Goal: Task Accomplishment & Management: Use online tool/utility

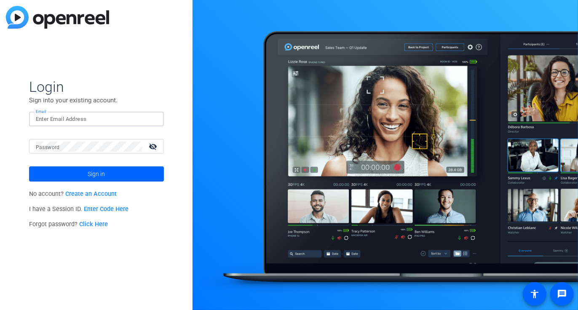
click at [117, 118] on input "Email" at bounding box center [96, 119] width 121 height 10
type input "[PERSON_NAME][EMAIL_ADDRESS][DOMAIN_NAME]"
click at [154, 143] on mat-icon "visibility_off" at bounding box center [154, 146] width 20 height 12
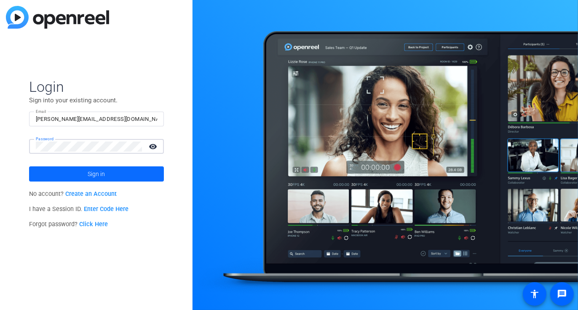
click at [121, 178] on span at bounding box center [96, 174] width 135 height 20
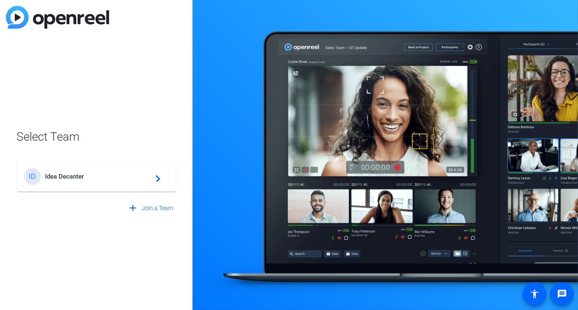
click at [103, 177] on span "Idea Decanter" at bounding box center [97, 177] width 105 height 8
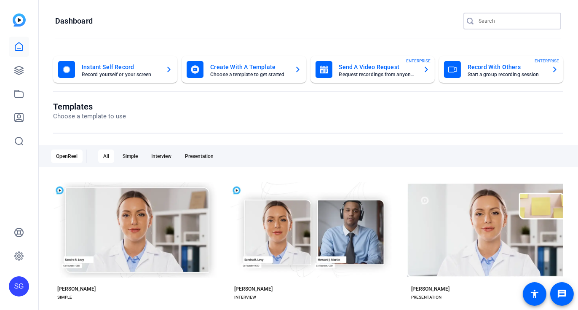
click at [484, 17] on input "Search" at bounding box center [516, 21] width 76 height 10
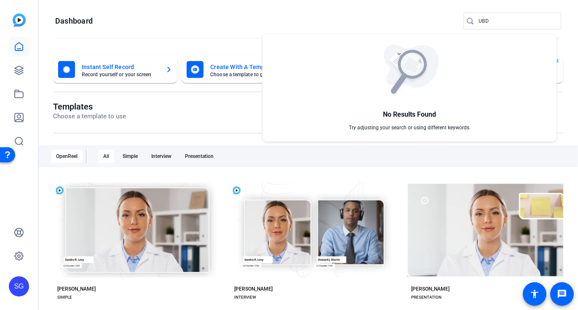
click at [519, 17] on div at bounding box center [289, 155] width 578 height 310
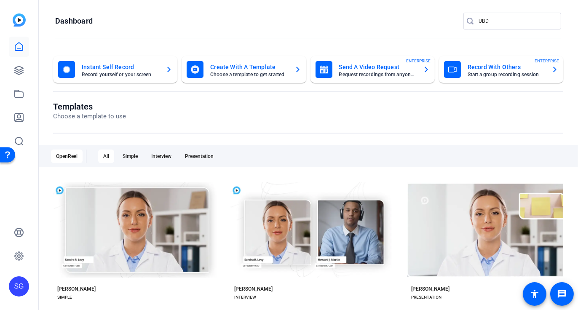
click at [519, 17] on input "UBD" at bounding box center [516, 21] width 76 height 10
type input "UBS"
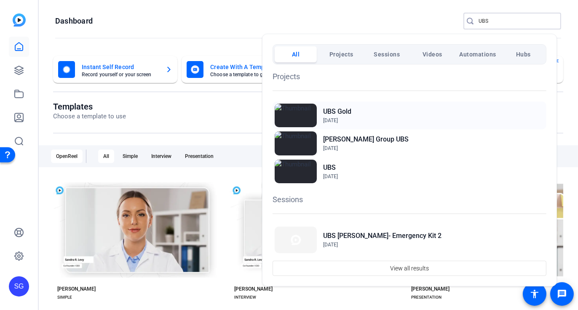
click at [338, 115] on h2 "UBS Gold" at bounding box center [337, 111] width 28 height 10
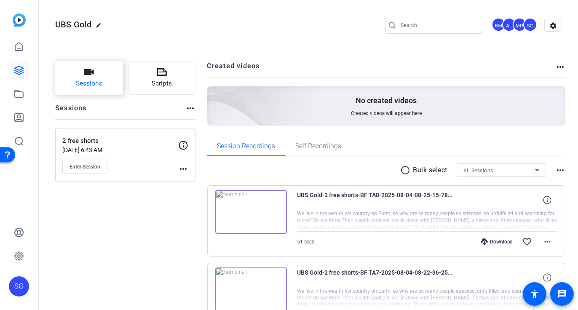
click at [97, 73] on button "Sessions" at bounding box center [89, 78] width 68 height 34
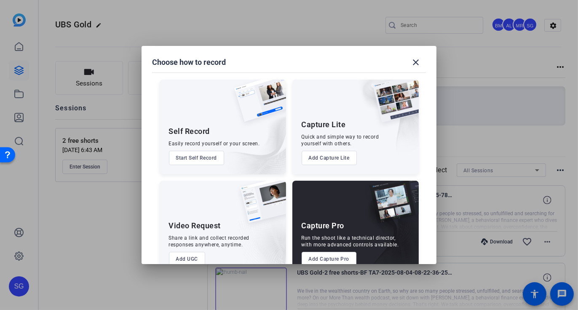
click at [327, 258] on button "Add Capture Pro" at bounding box center [328, 259] width 55 height 14
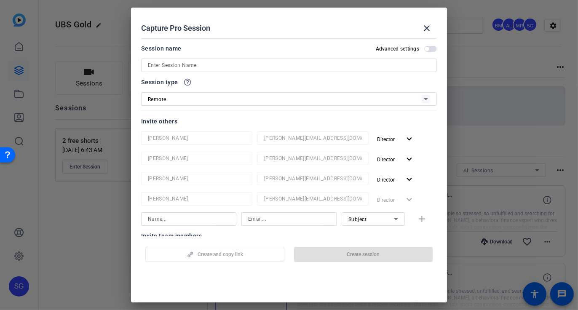
click at [278, 67] on input at bounding box center [289, 65] width 282 height 10
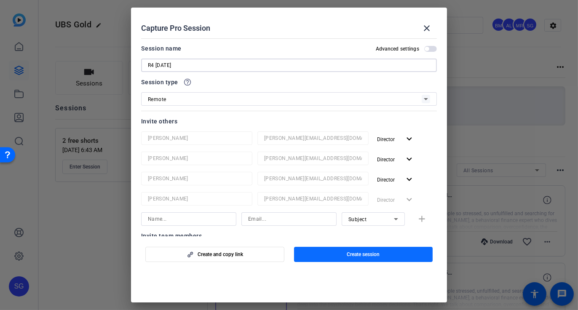
type input "R4 Aug 1"
click at [336, 253] on span "button" at bounding box center [363, 254] width 139 height 20
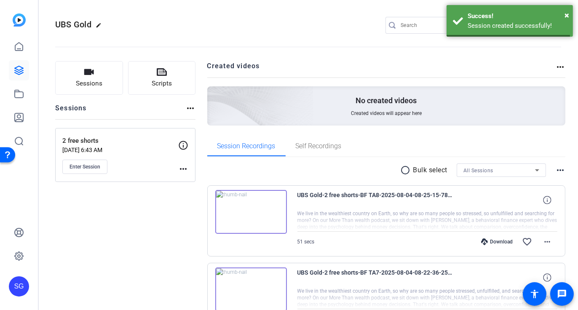
scroll to position [2, 0]
click at [147, 80] on button "Scripts" at bounding box center [162, 78] width 68 height 34
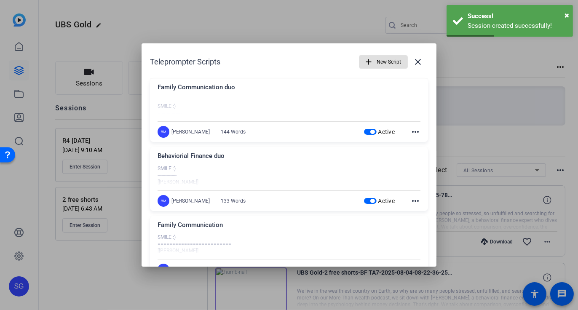
click at [379, 56] on span "New Script" at bounding box center [388, 62] width 24 height 16
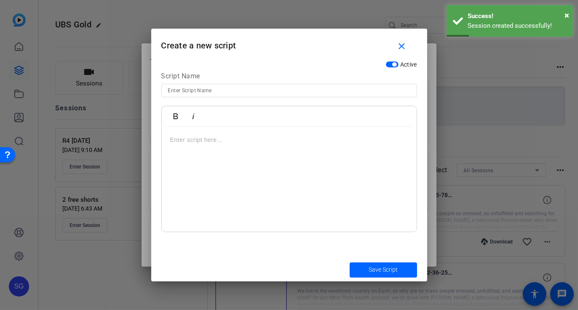
click at [191, 145] on div at bounding box center [289, 179] width 255 height 105
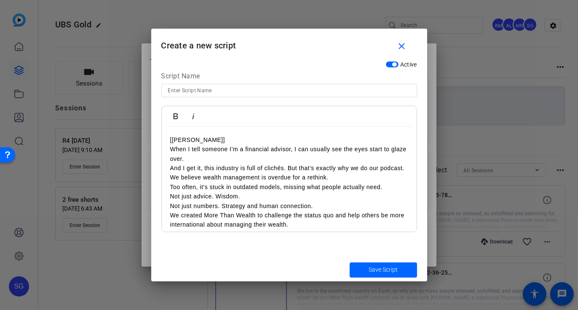
scroll to position [403, 0]
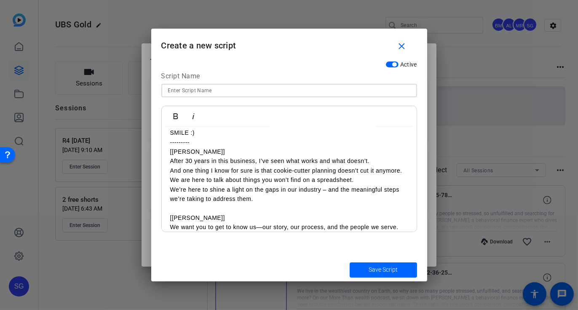
click at [181, 85] on input at bounding box center [289, 90] width 242 height 10
type input "More Thank Wealth"
click at [383, 269] on span "Save Script" at bounding box center [382, 269] width 29 height 9
